Goal: Find specific page/section: Find specific page/section

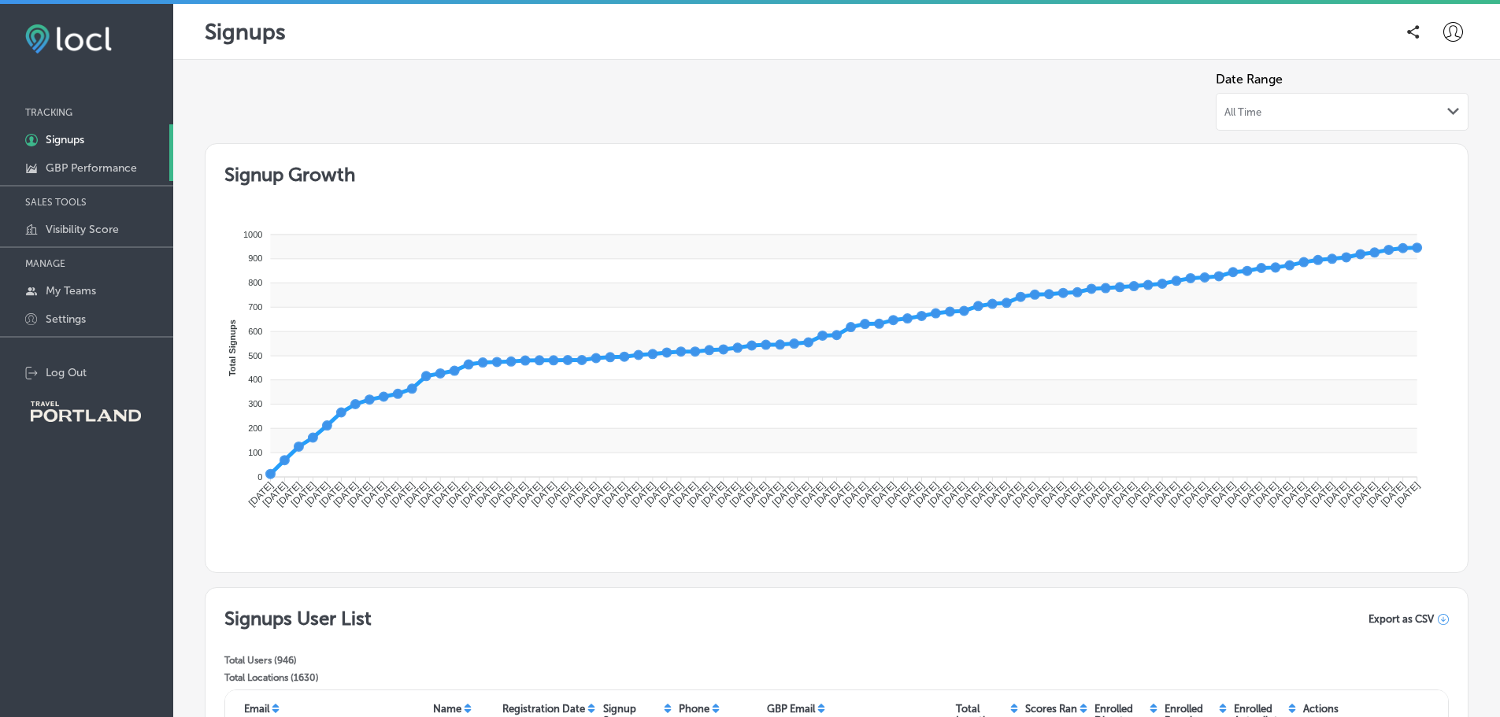
click at [92, 159] on link "GBP Performance" at bounding box center [86, 167] width 173 height 28
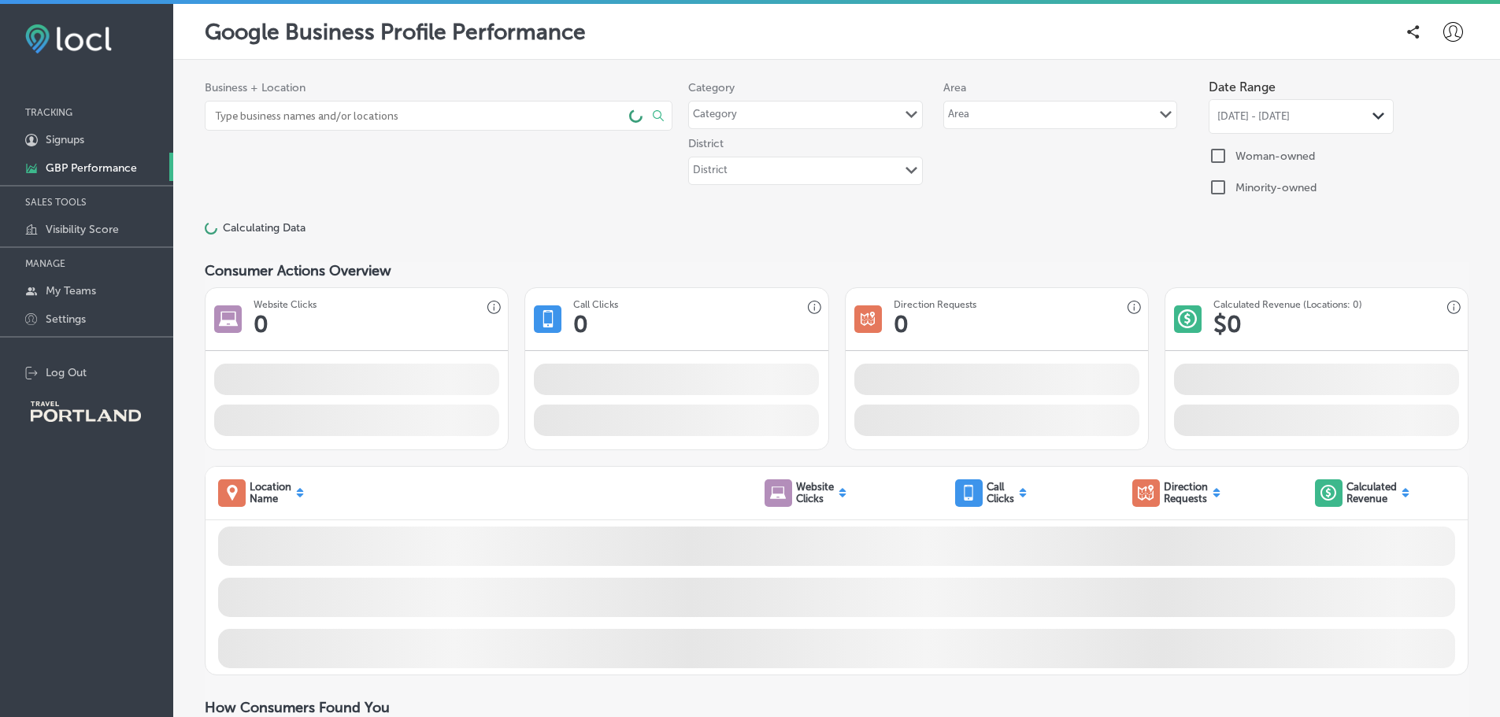
click at [239, 120] on input at bounding box center [416, 116] width 406 height 28
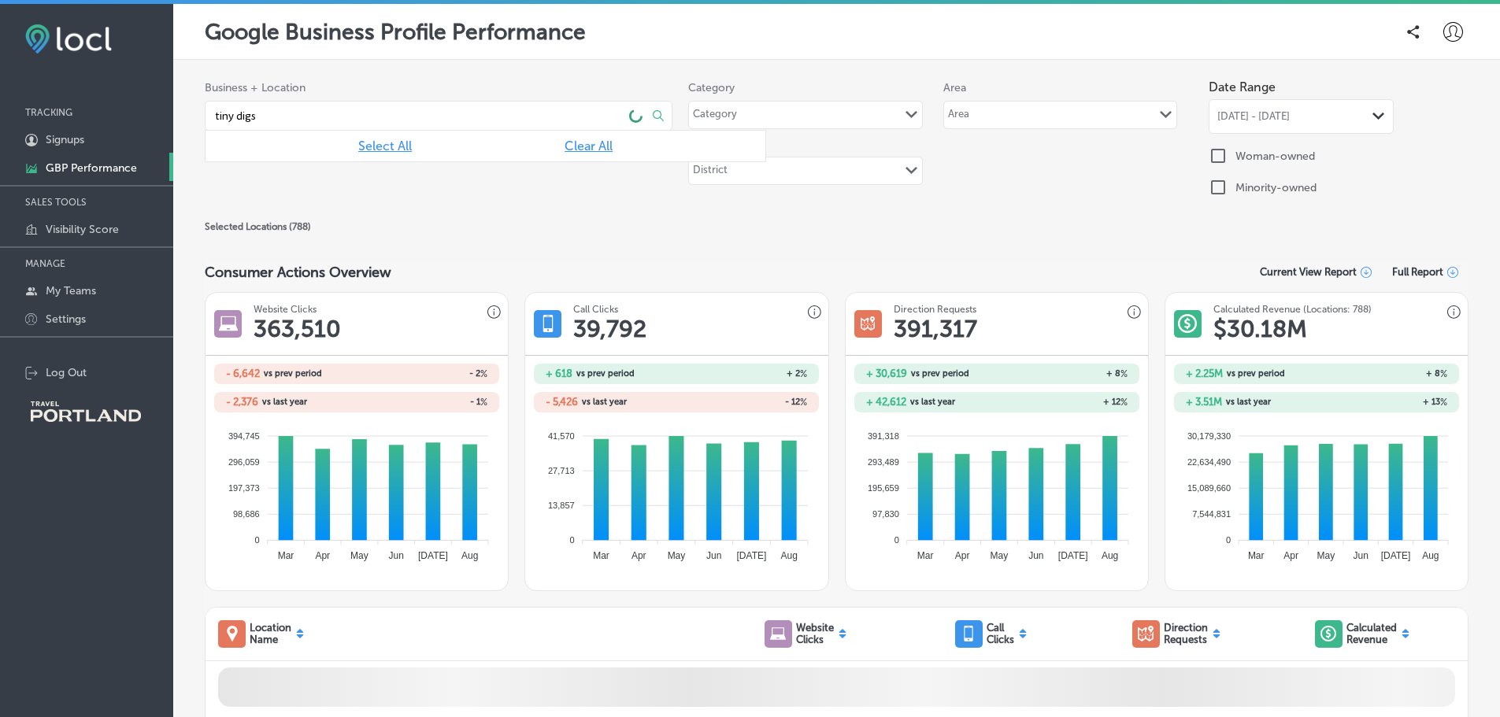
type input "tiny digs"
